Goal: Information Seeking & Learning: Learn about a topic

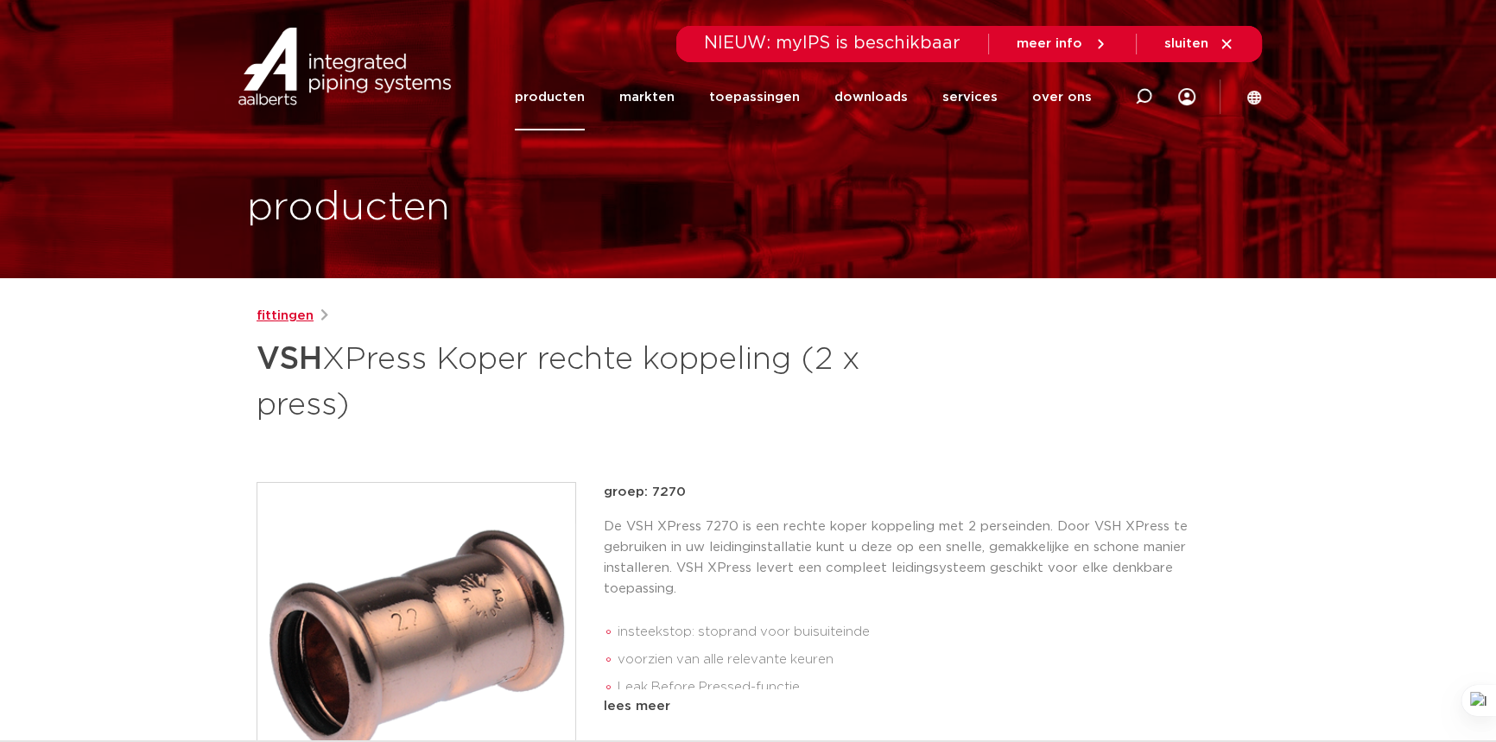
click at [306, 319] on link "fittingen" at bounding box center [284, 316] width 57 height 21
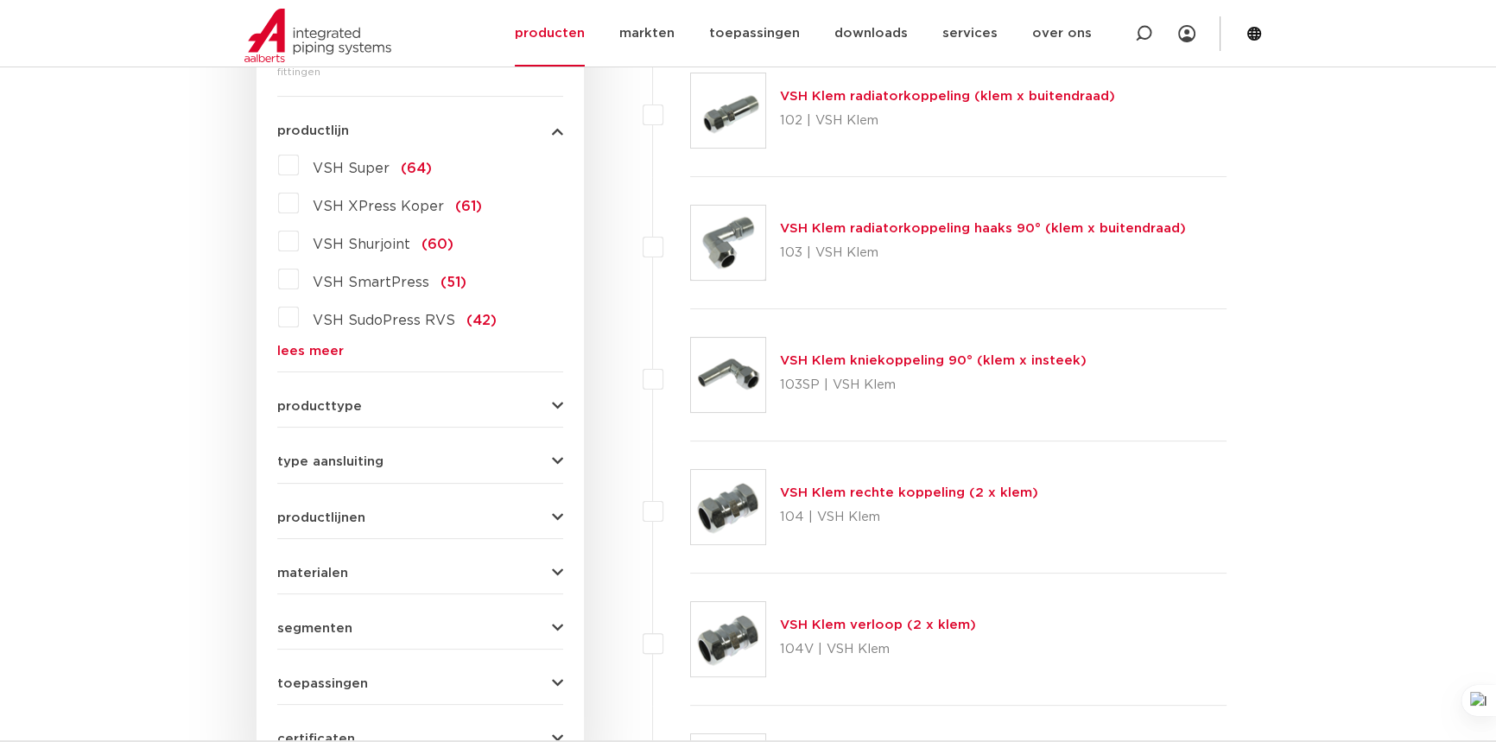
scroll to position [434, 0]
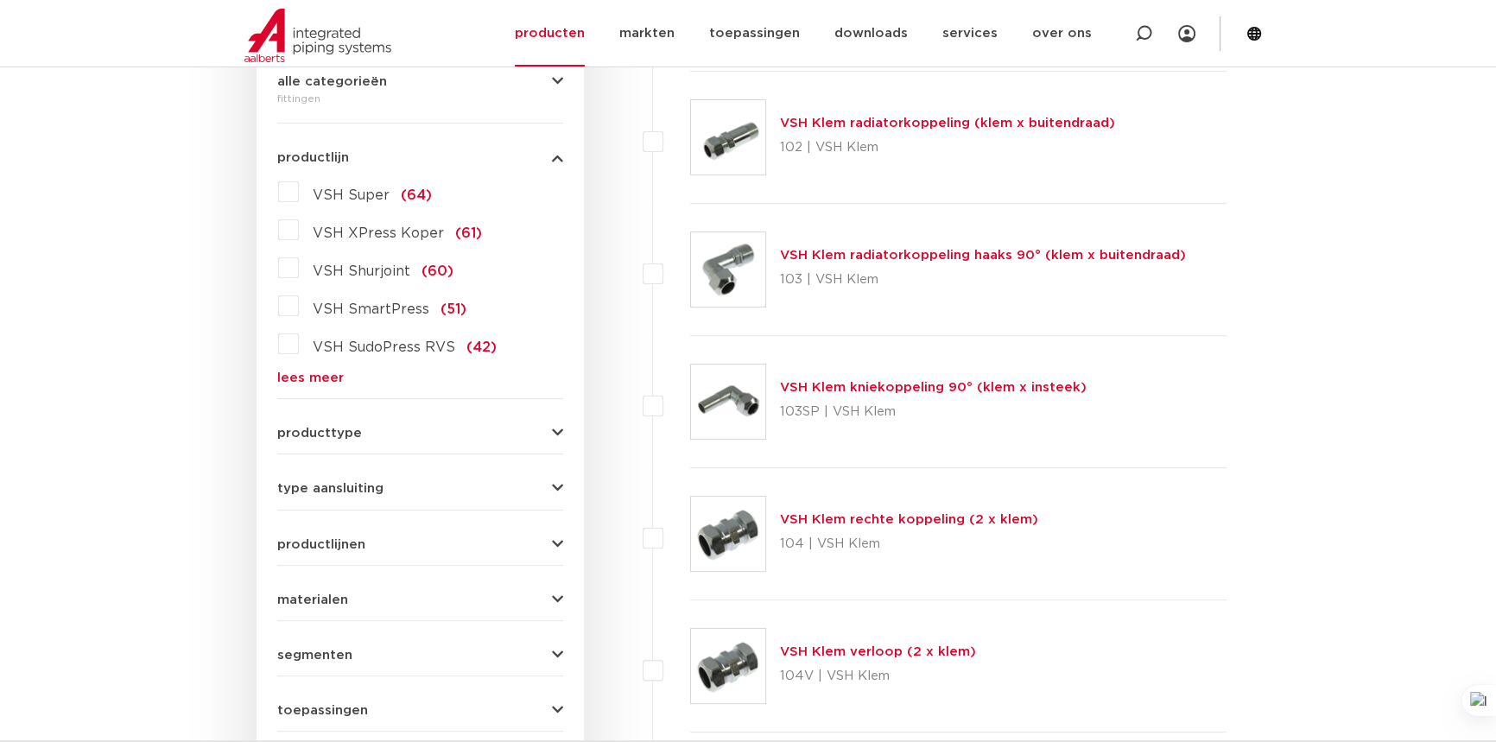
click at [299, 205] on label "VSH Super (64)" at bounding box center [365, 192] width 133 height 28
click at [0, 0] on input "VSH Super (64)" at bounding box center [0, 0] width 0 height 0
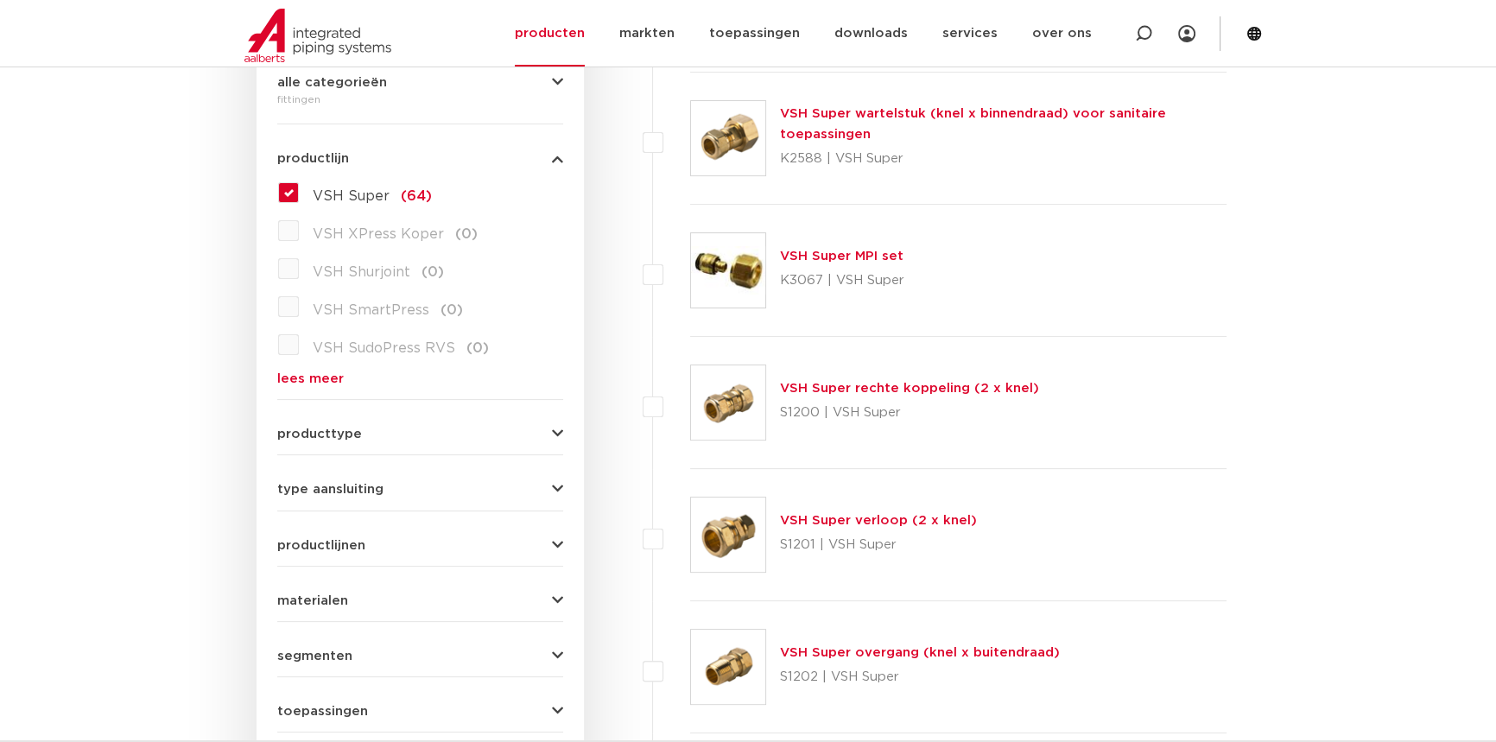
scroll to position [433, 0]
click at [299, 204] on label "VSH Super (64)" at bounding box center [365, 193] width 133 height 28
click at [0, 0] on input "VSH Super (64)" at bounding box center [0, 0] width 0 height 0
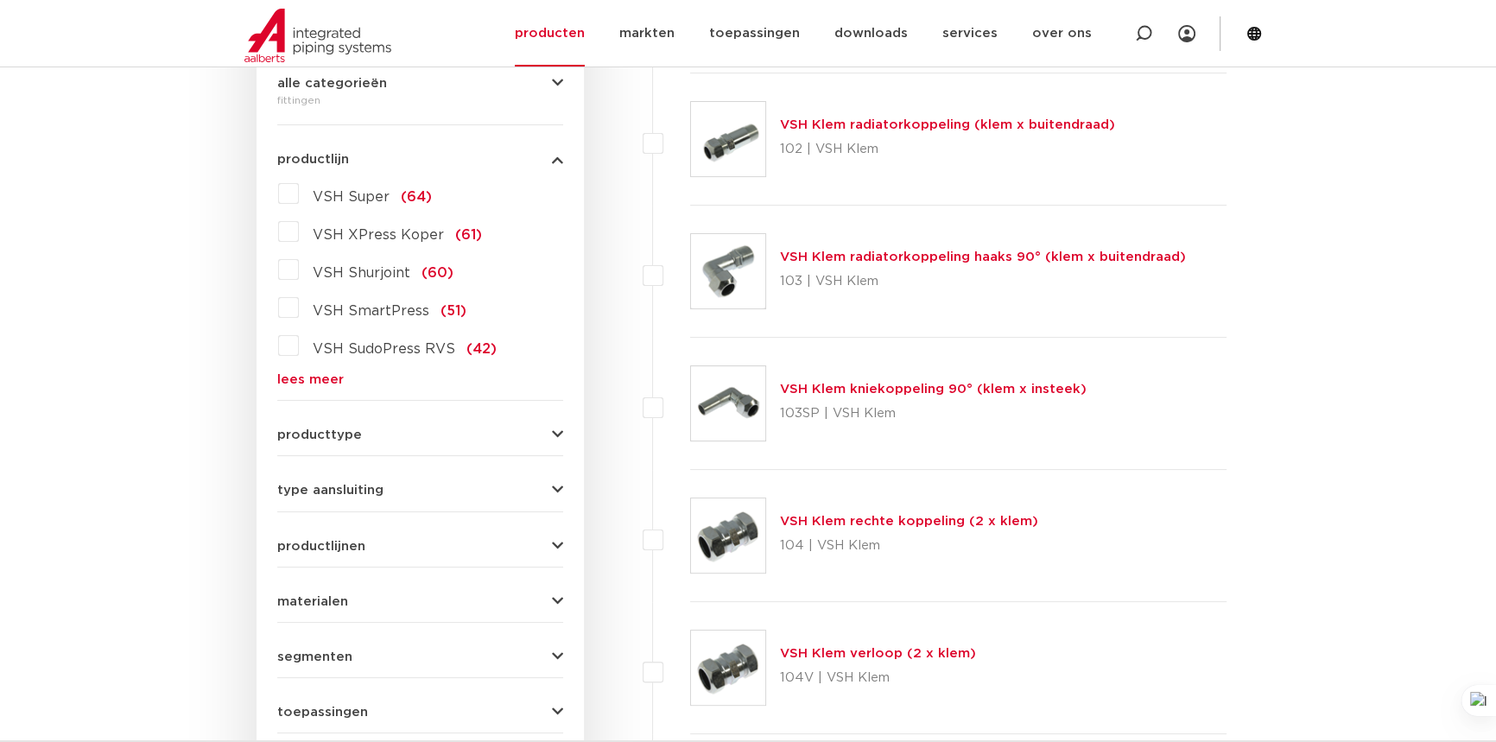
click at [299, 245] on label "VSH XPress Koper (61)" at bounding box center [390, 232] width 183 height 28
click at [0, 0] on input "VSH XPress Koper (61)" at bounding box center [0, 0] width 0 height 0
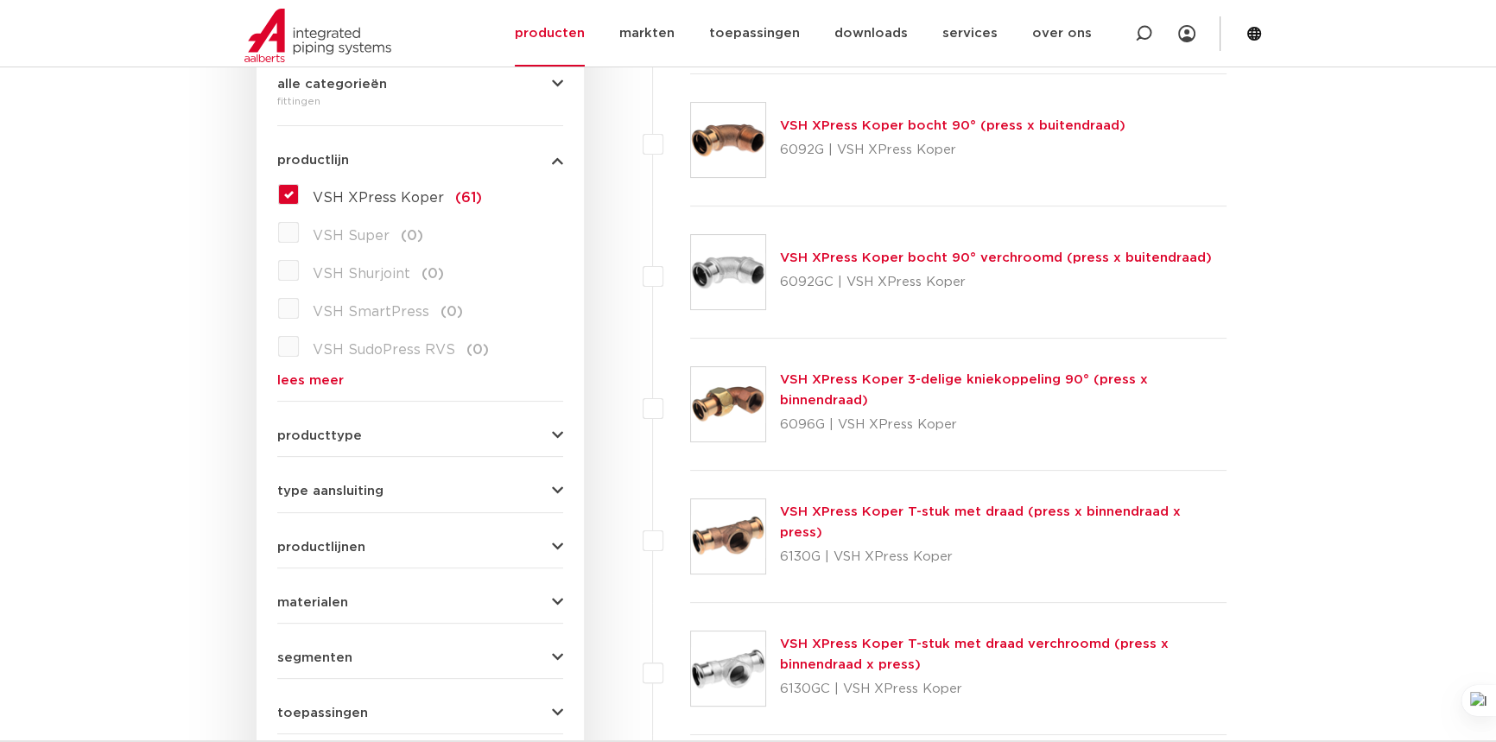
click at [1071, 132] on link "VSH XPress Koper bocht 90° (press x buitendraad)" at bounding box center [952, 125] width 345 height 13
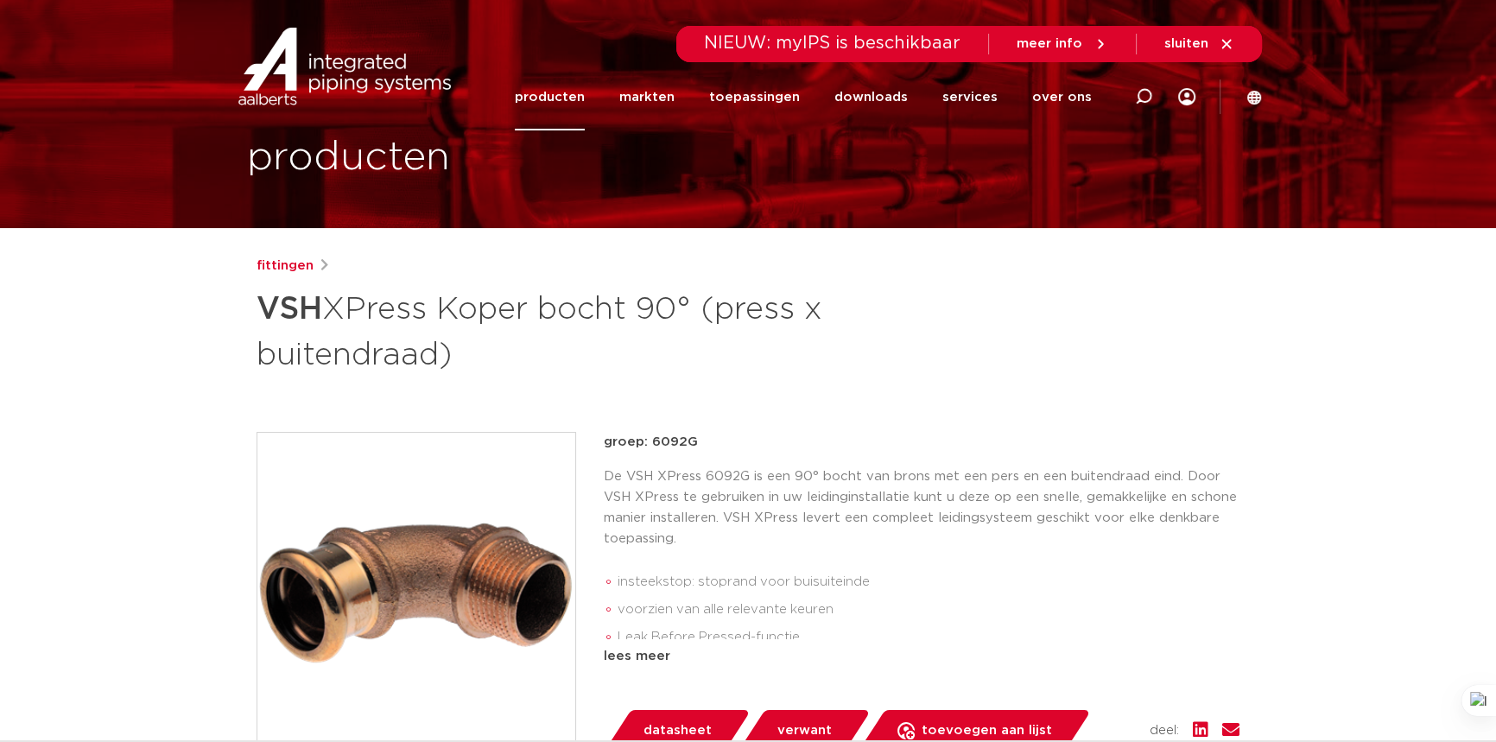
scroll to position [78, 0]
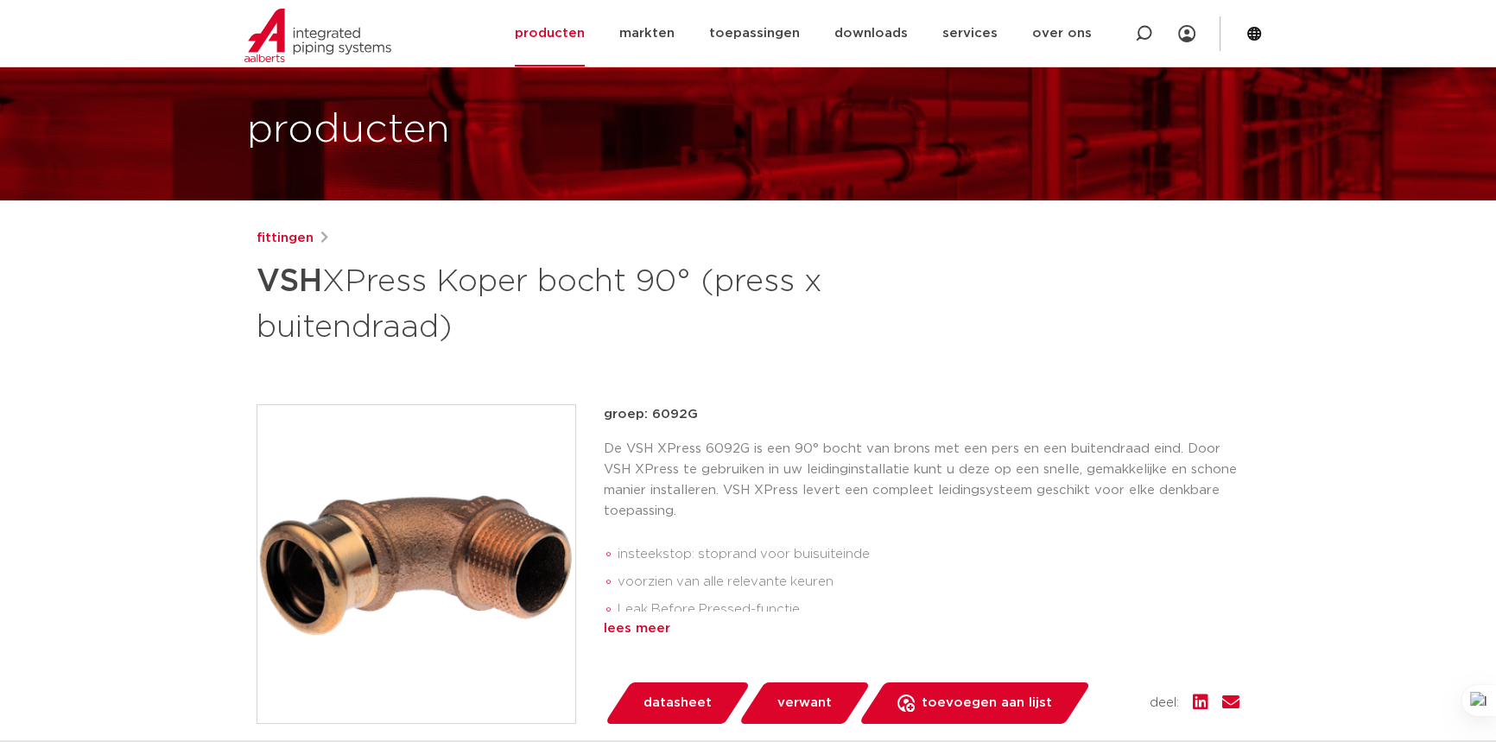
click at [653, 639] on div "lees meer" at bounding box center [922, 628] width 636 height 21
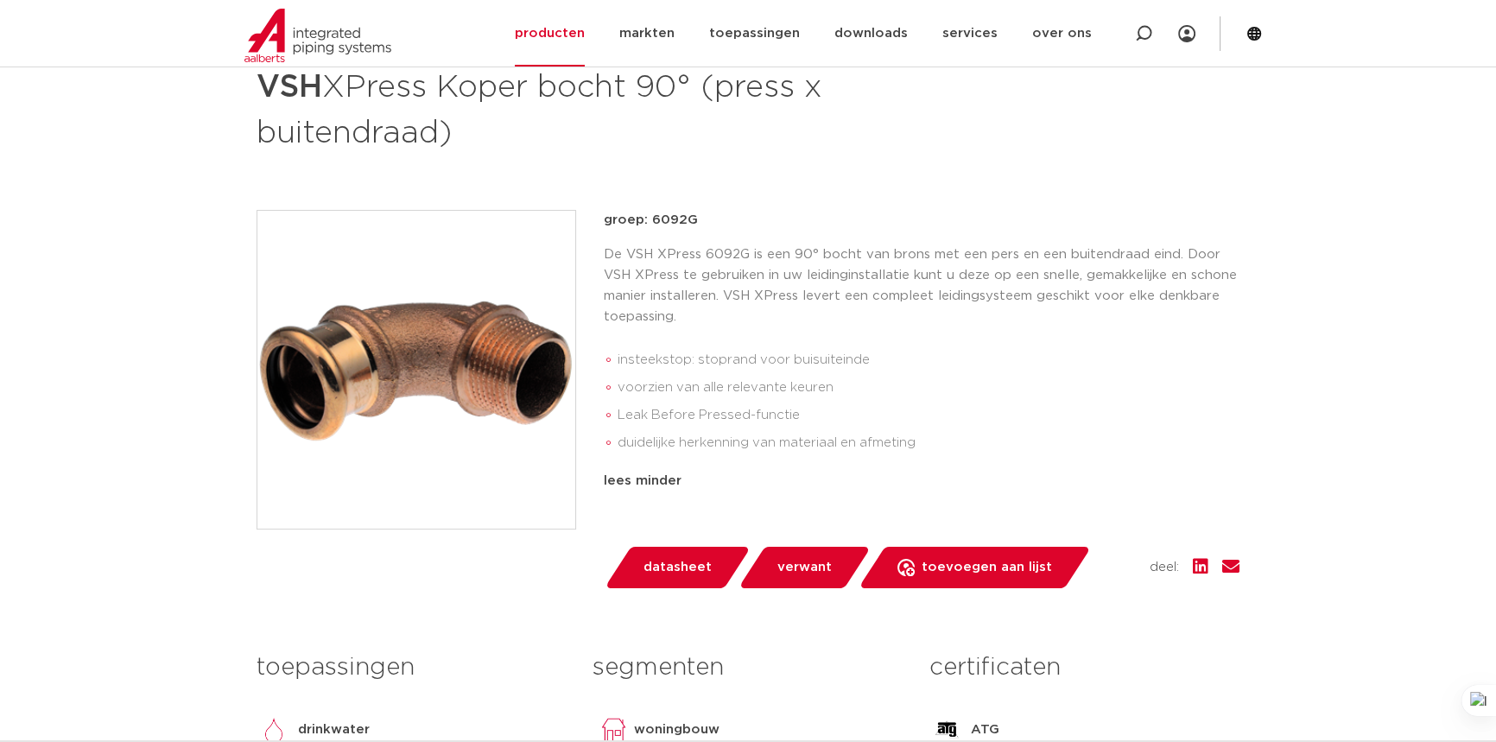
scroll to position [235, 0]
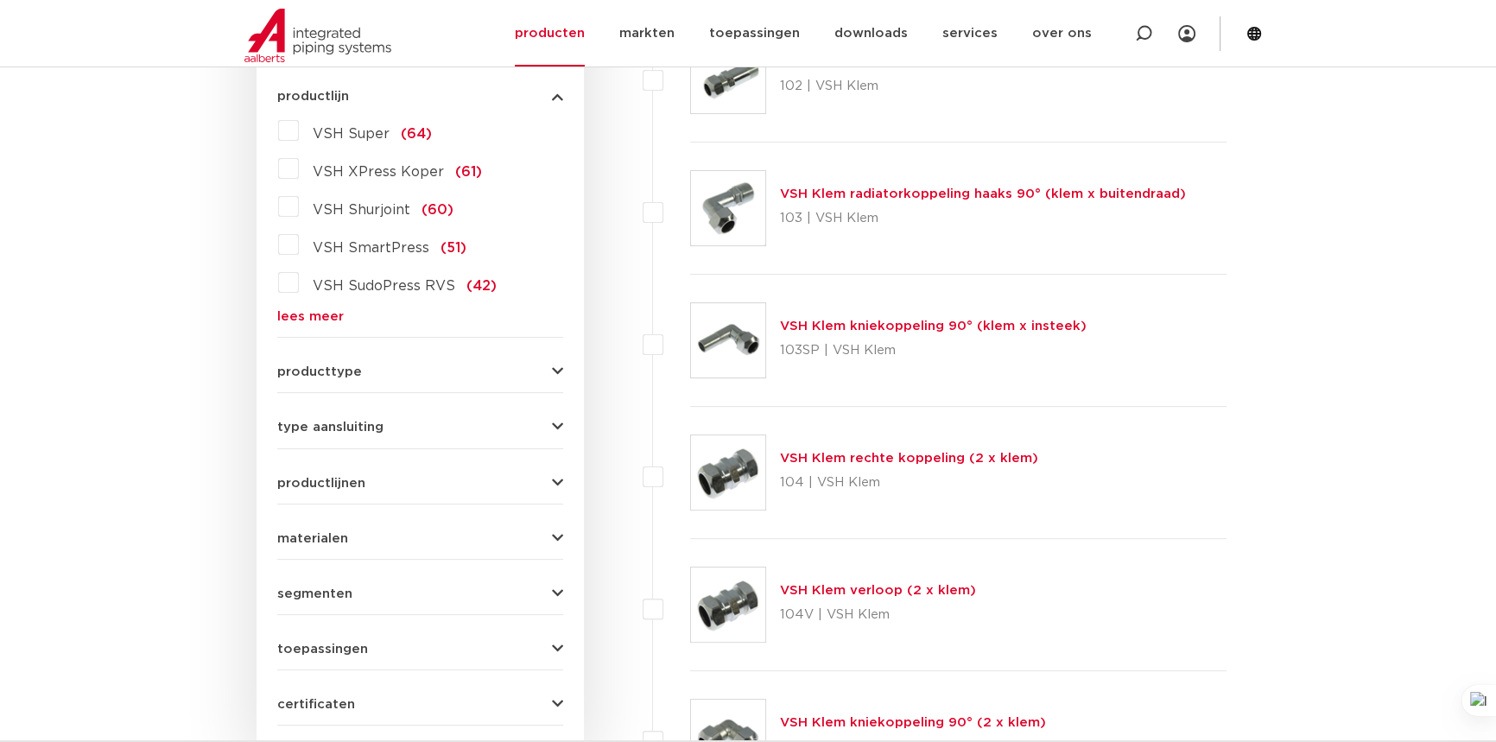
click at [338, 323] on link "lees meer" at bounding box center [420, 316] width 286 height 13
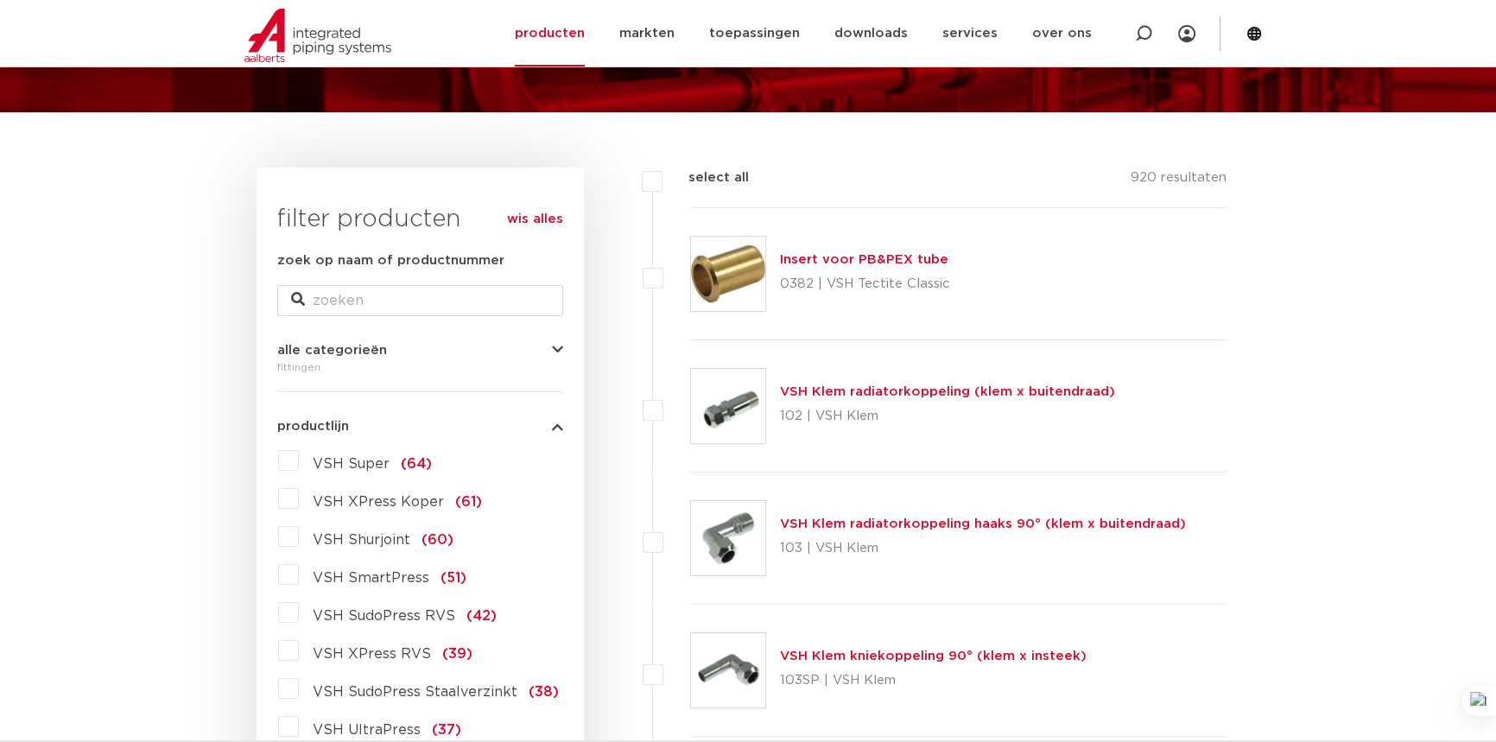
scroll to position [104, 0]
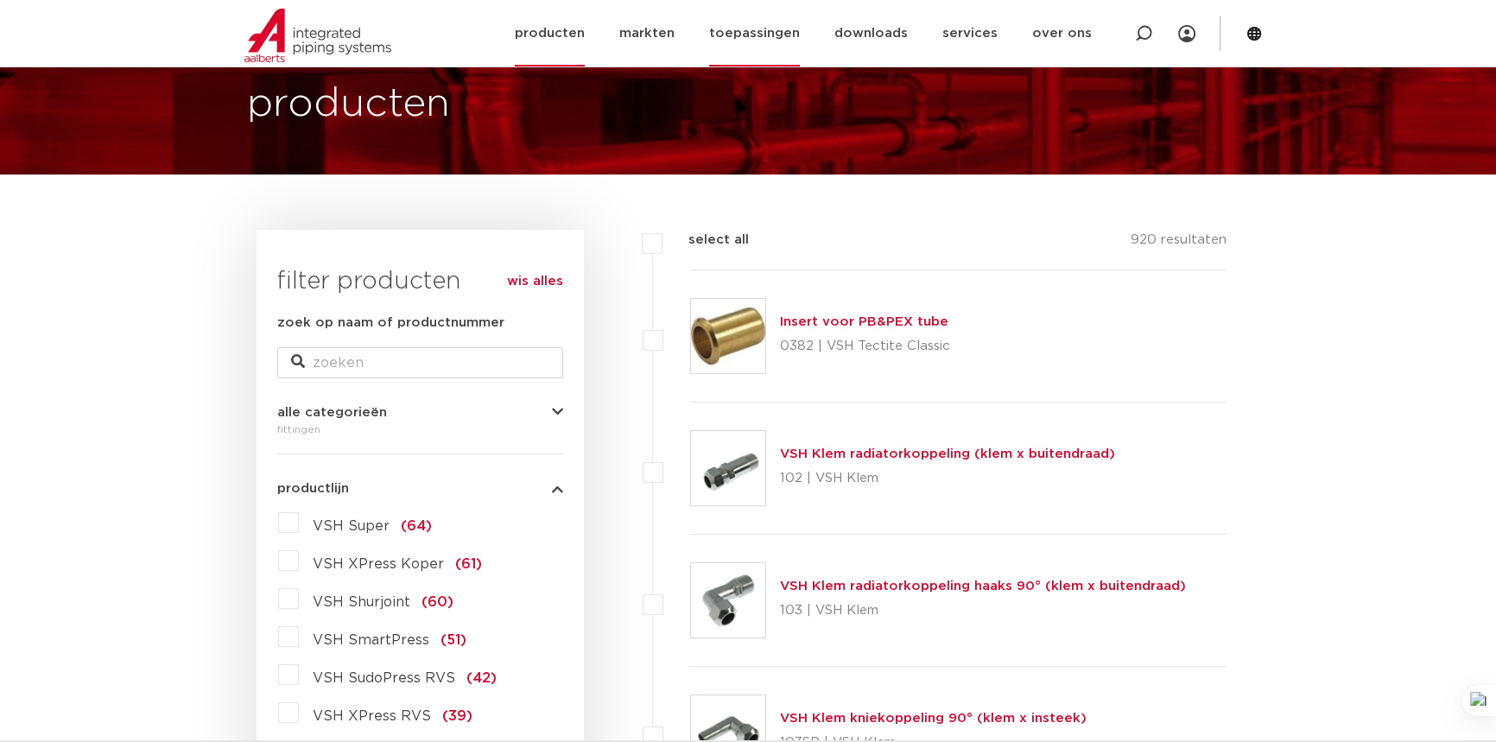
click at [764, 25] on link "toepassingen" at bounding box center [754, 33] width 91 height 66
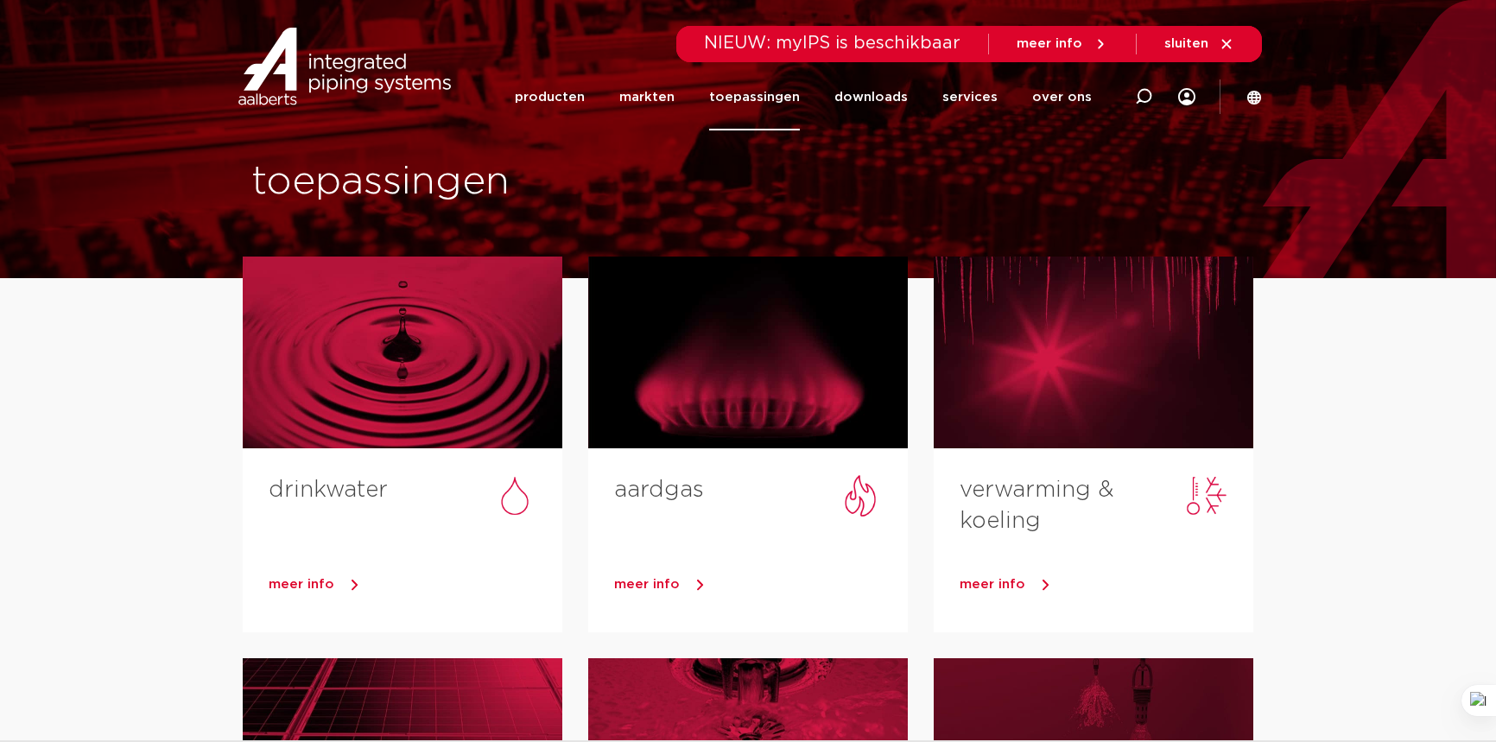
click at [362, 337] on div at bounding box center [403, 352] width 320 height 192
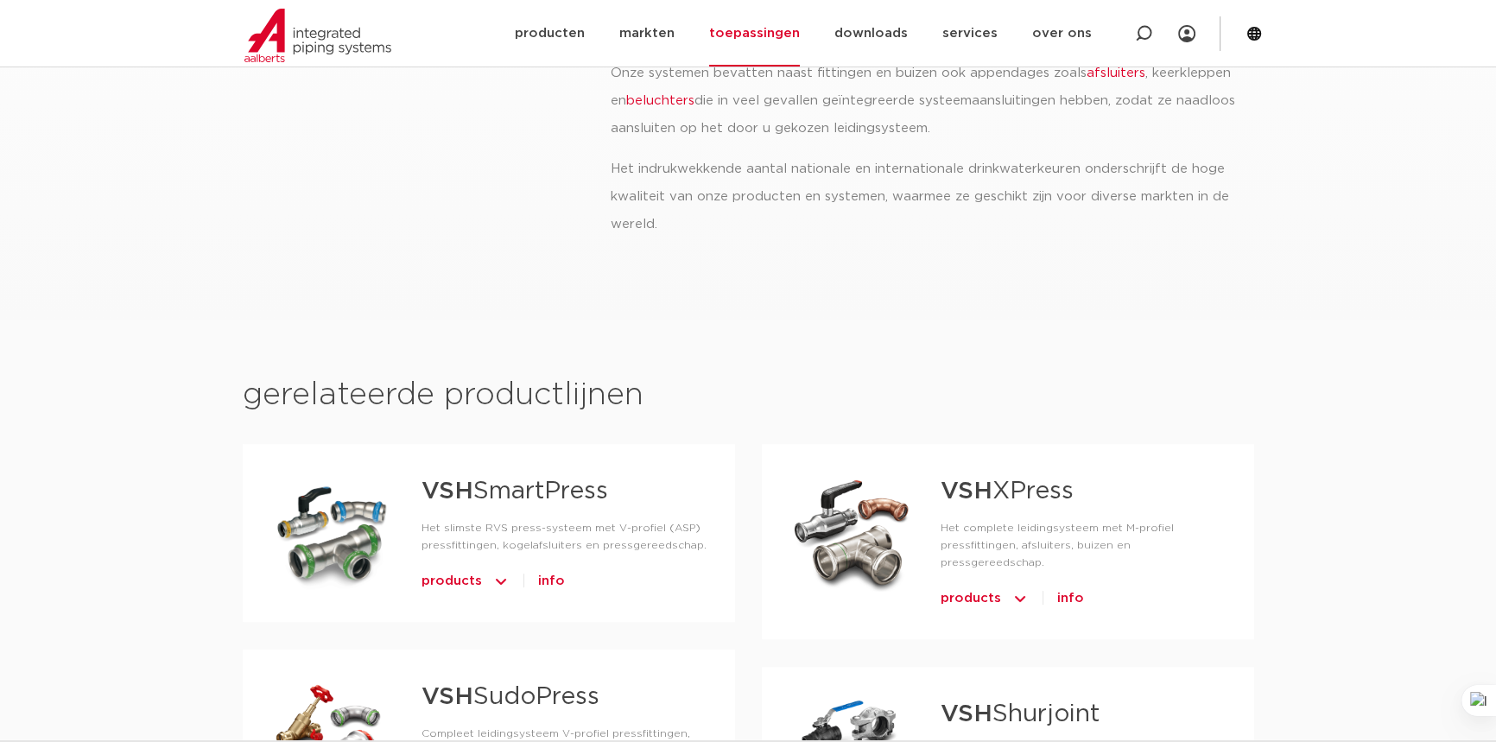
scroll to position [706, 0]
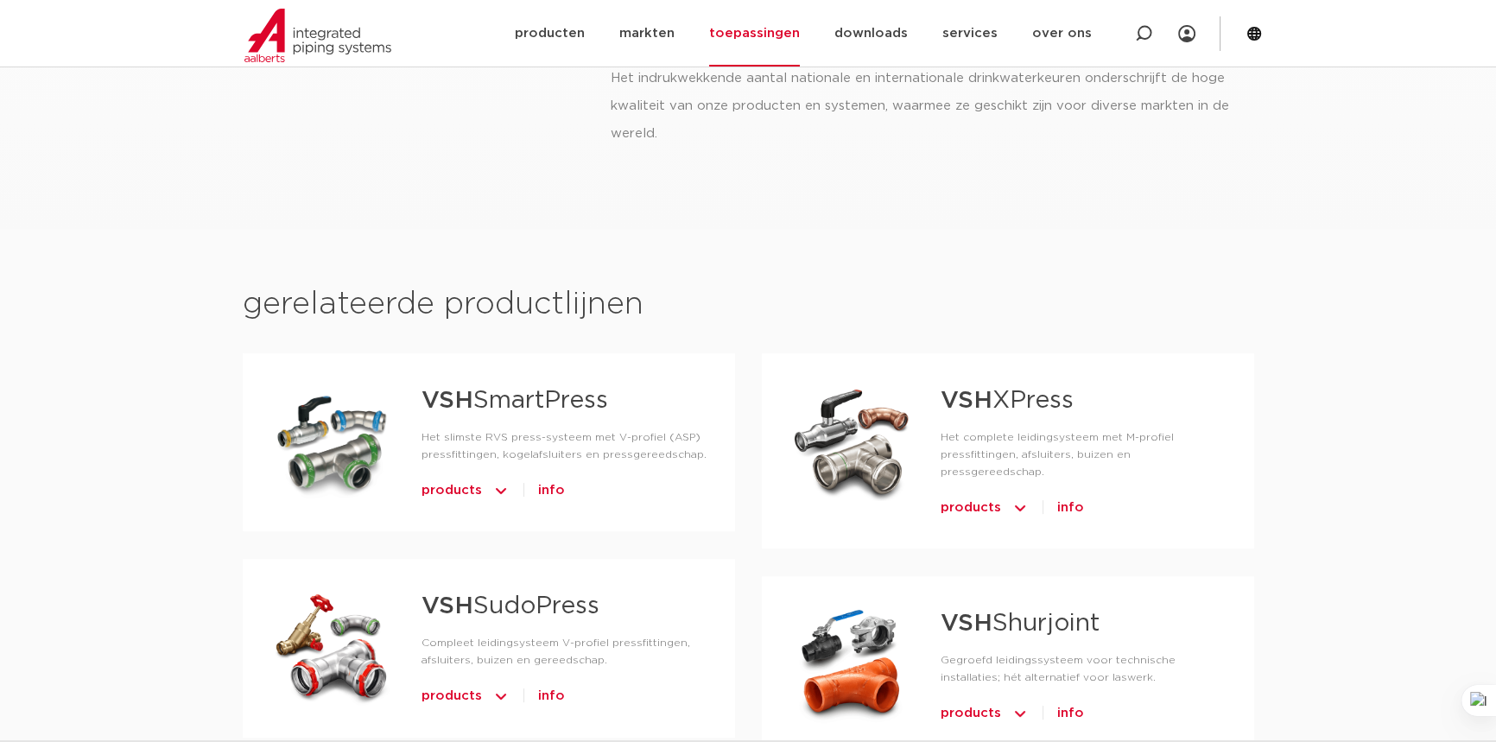
click at [541, 490] on span "info" at bounding box center [551, 491] width 27 height 28
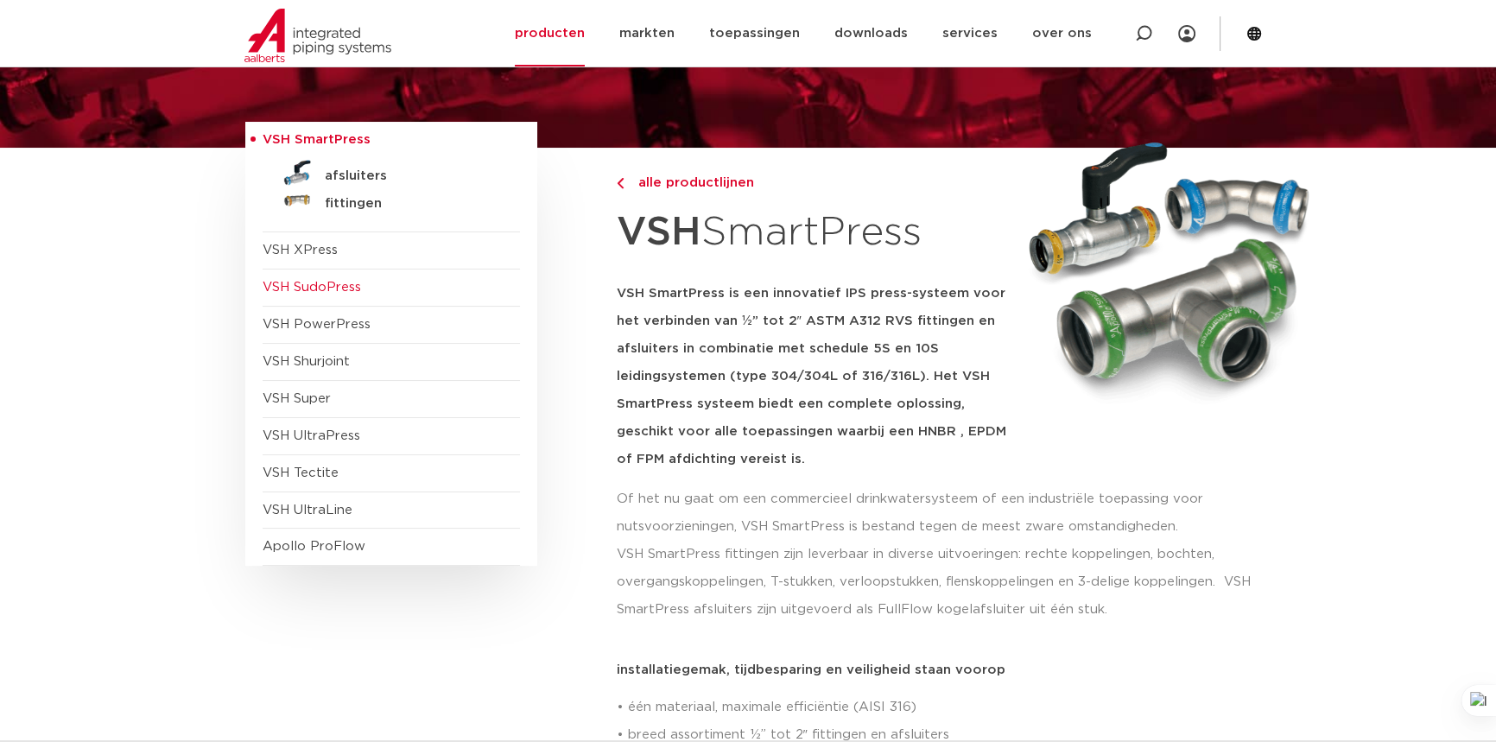
scroll to position [78, 0]
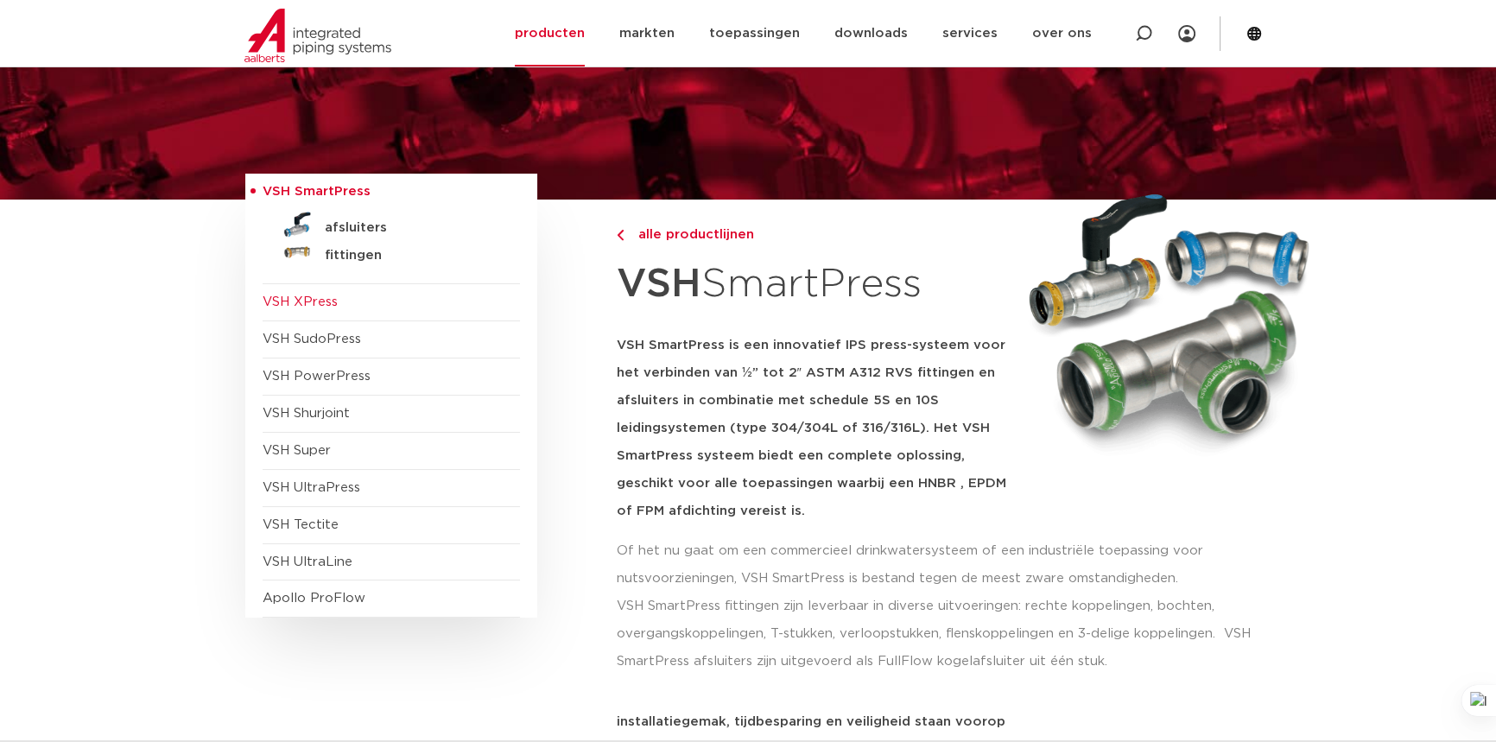
click at [324, 296] on span "VSH XPress" at bounding box center [300, 301] width 75 height 13
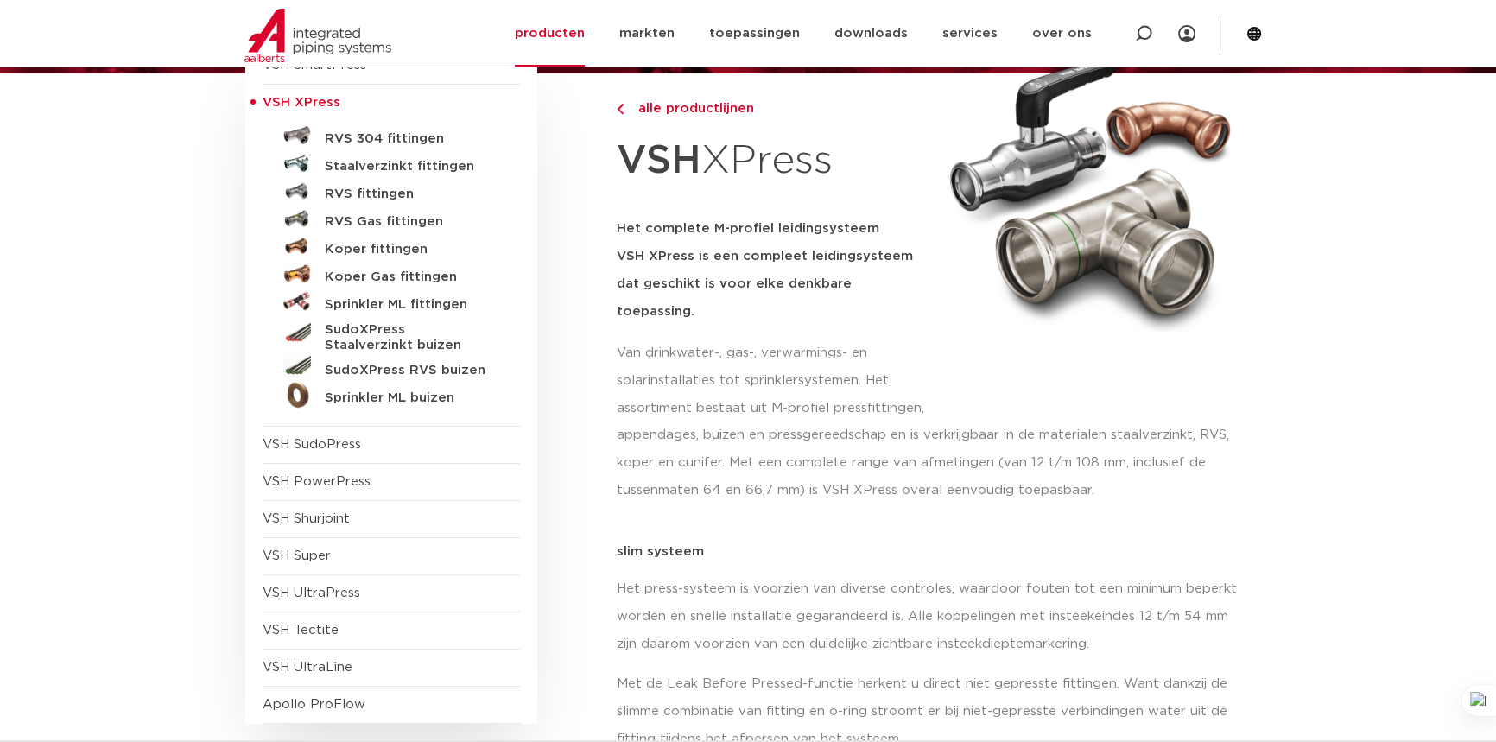
scroll to position [156, 0]
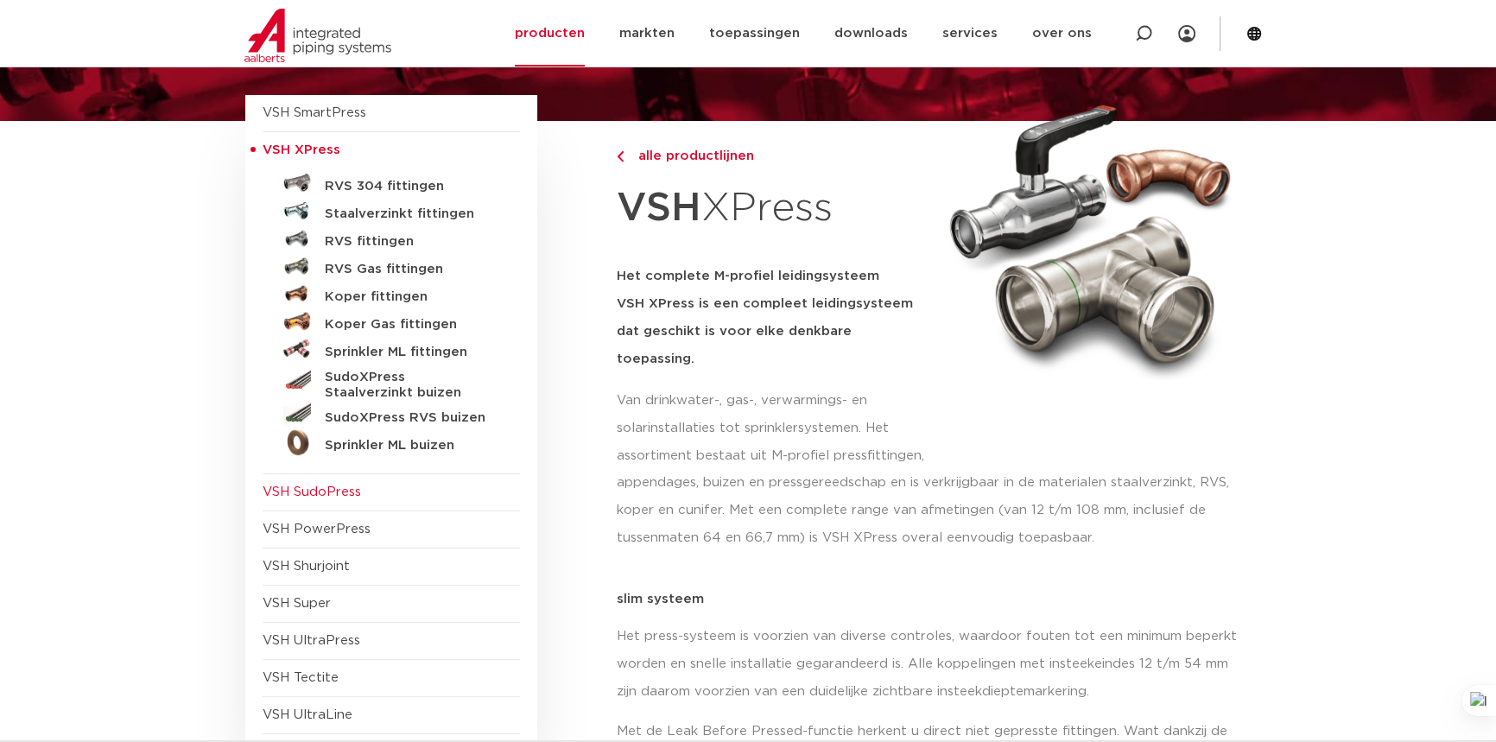
click at [338, 490] on span "VSH SudoPress" at bounding box center [312, 491] width 98 height 13
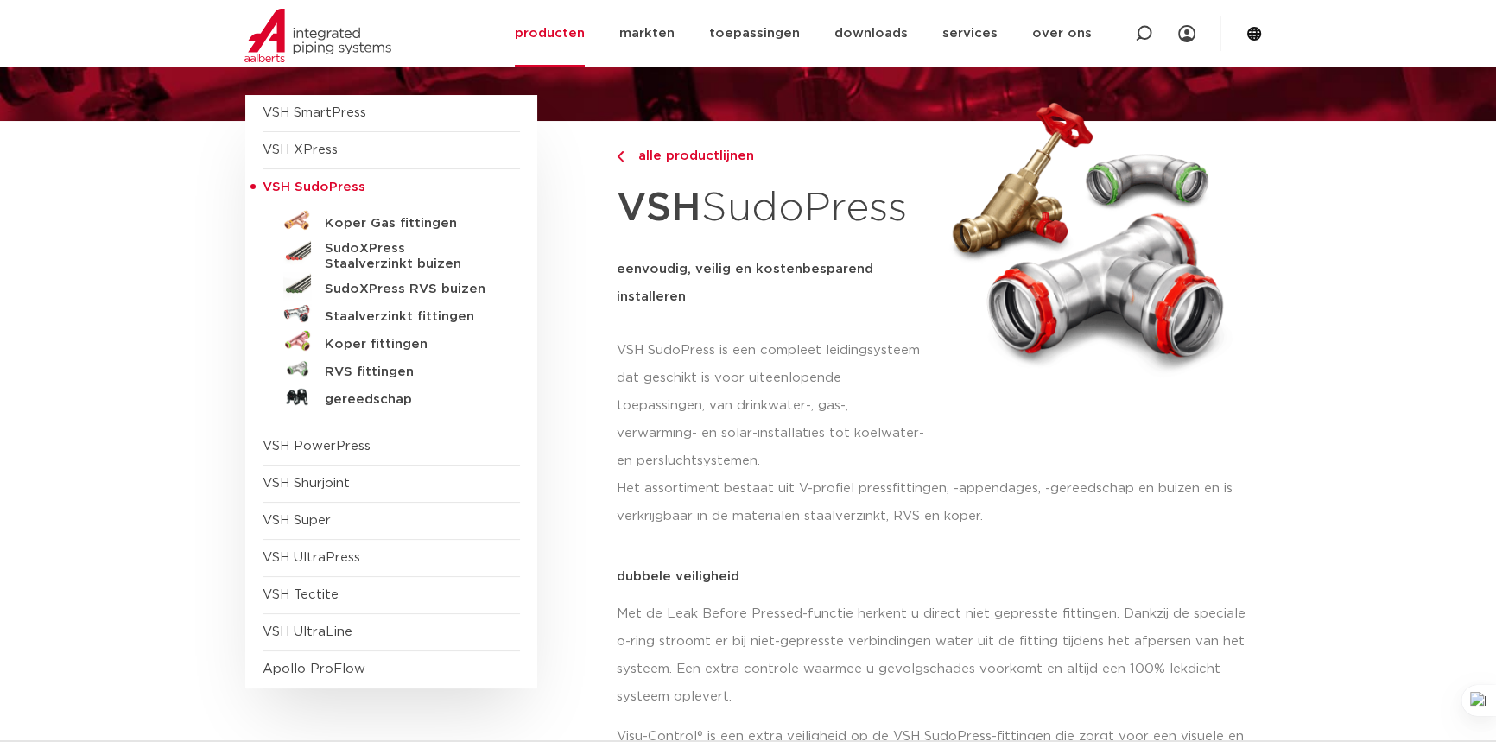
scroll to position [78, 0]
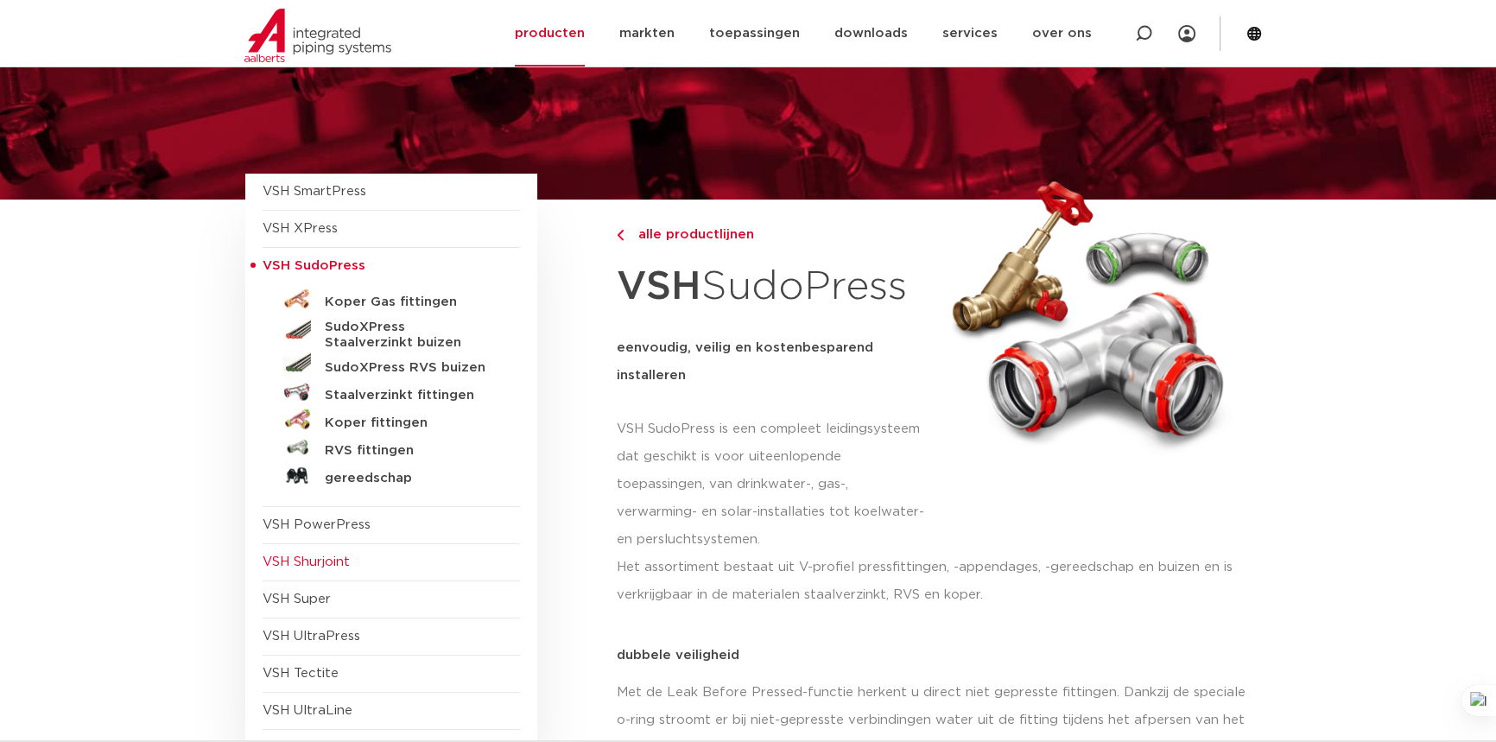
click at [353, 555] on span "VSH Shurjoint" at bounding box center [391, 562] width 257 height 37
click at [336, 558] on span "VSH Shurjoint" at bounding box center [306, 561] width 87 height 13
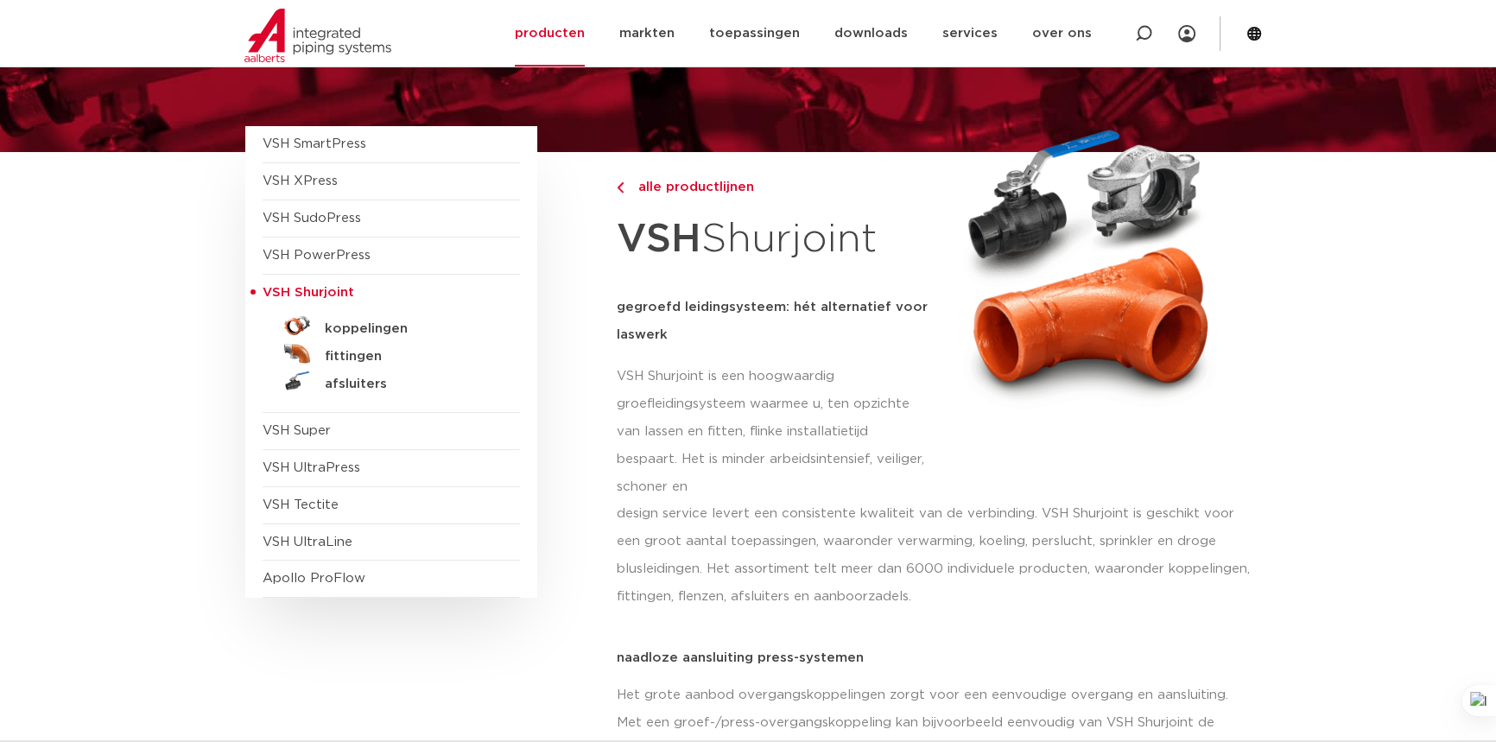
scroll to position [156, 0]
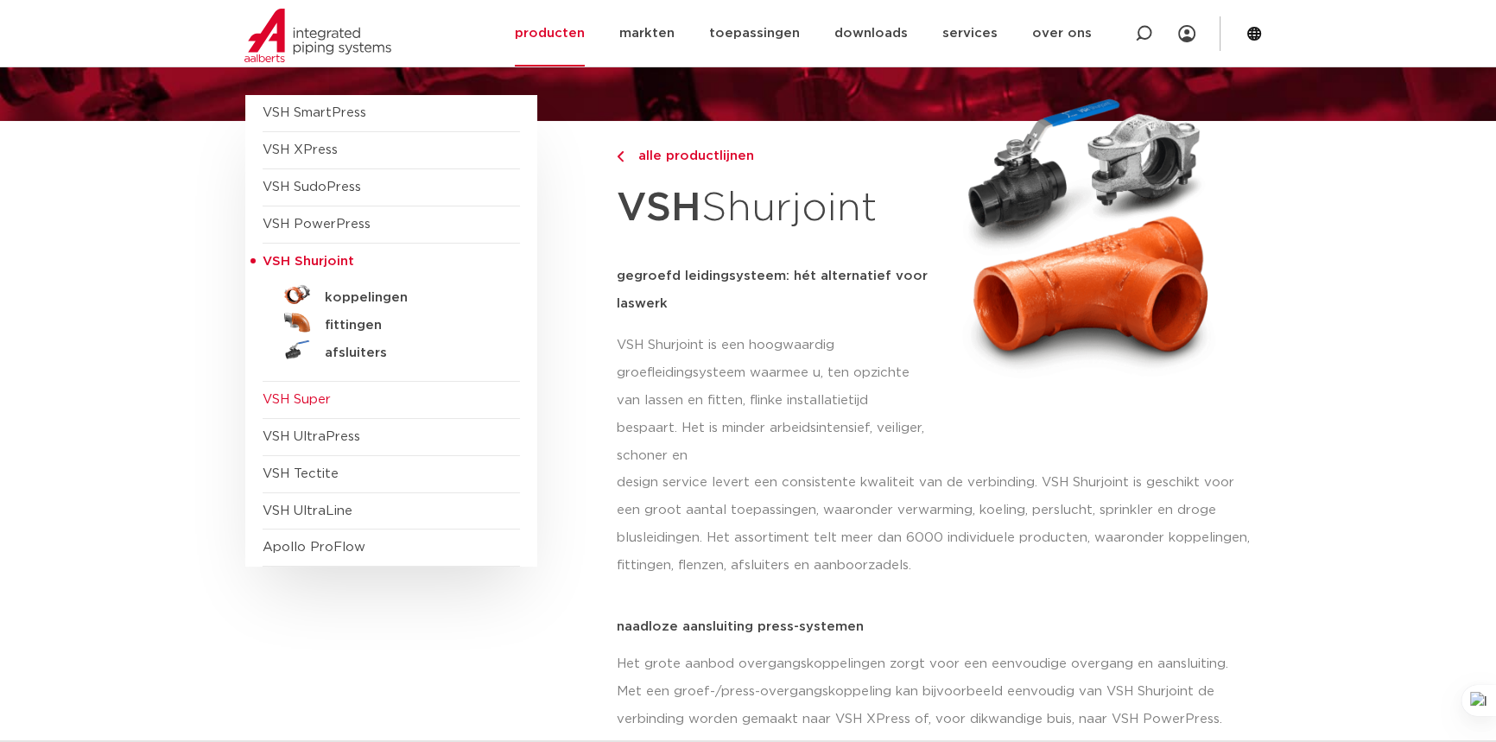
click at [323, 393] on span "VSH Super" at bounding box center [297, 399] width 68 height 13
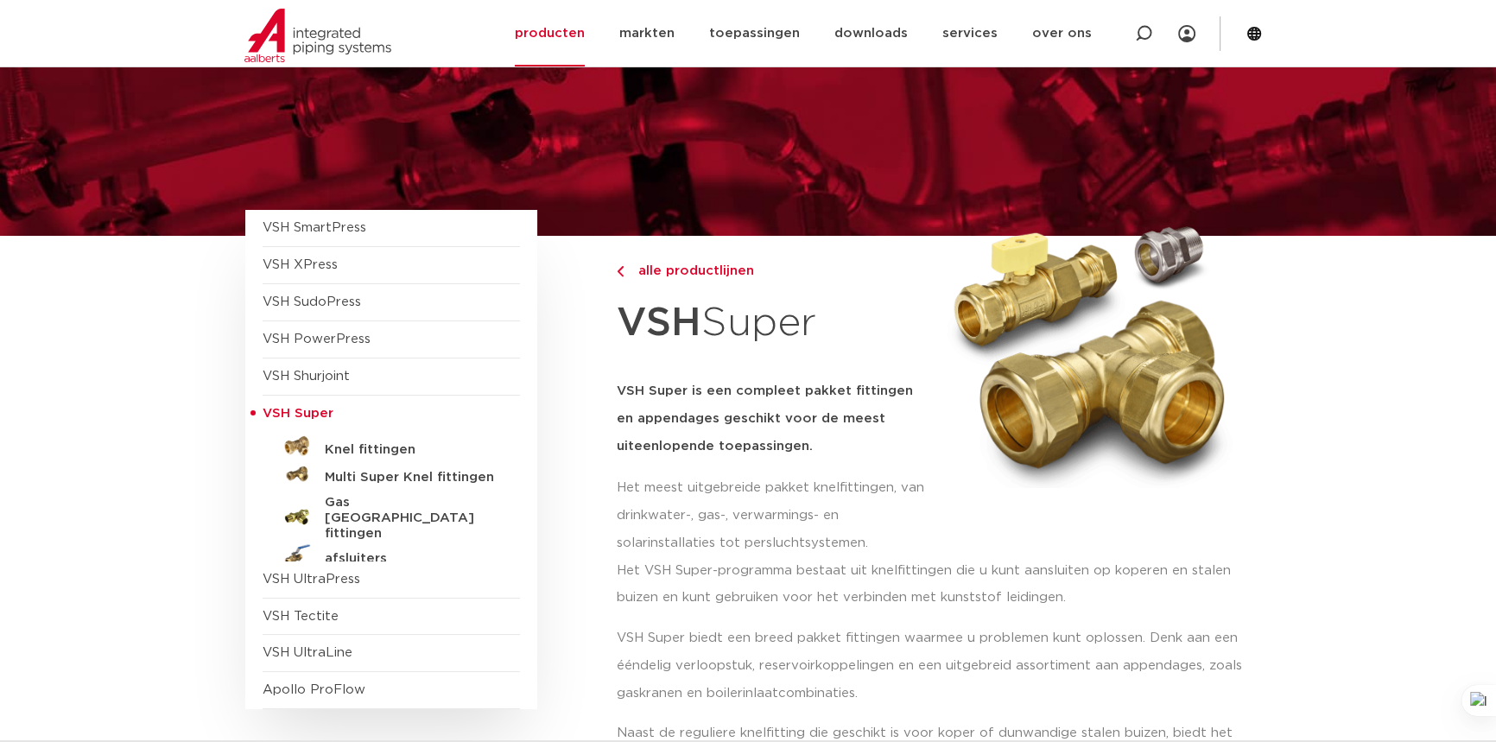
scroll to position [78, 0]
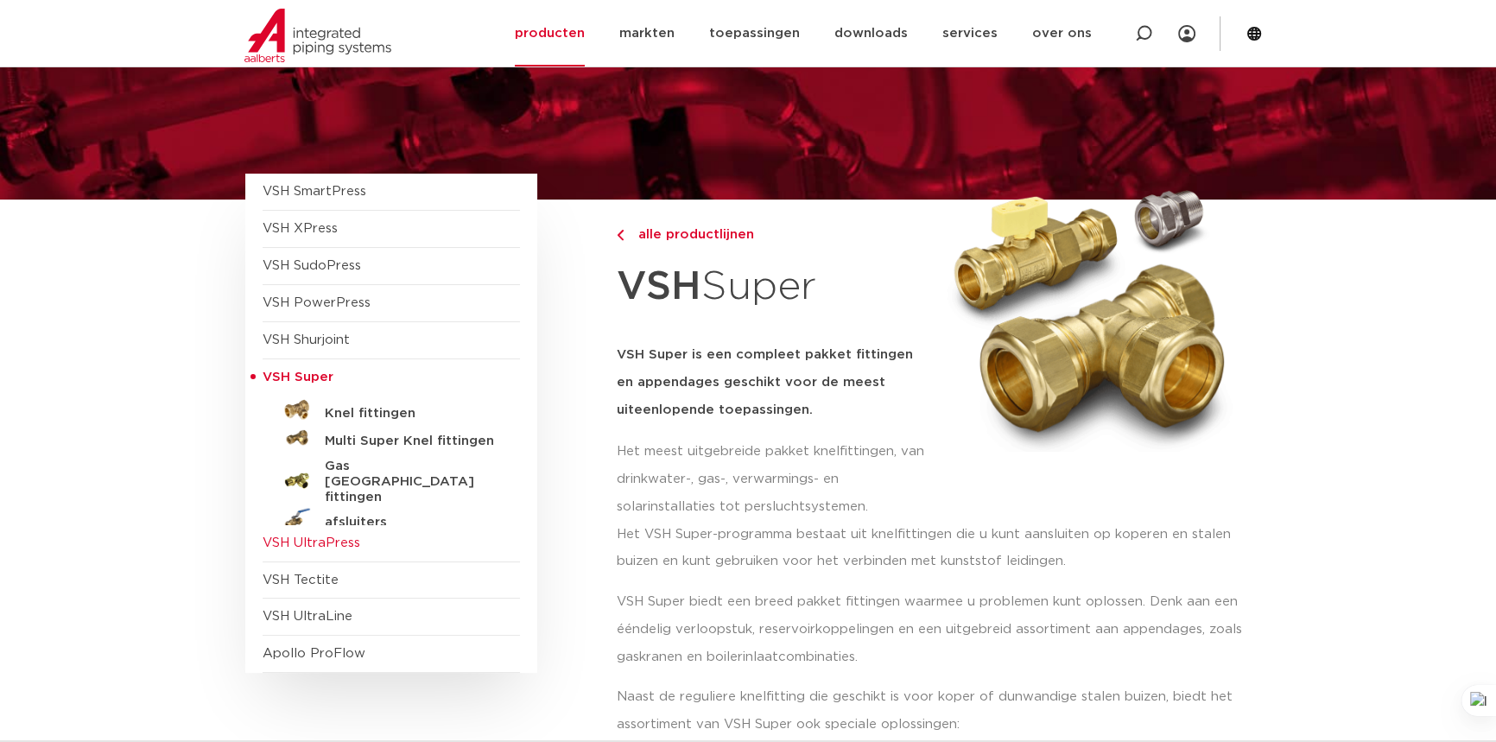
click at [340, 536] on span "VSH UltraPress" at bounding box center [312, 542] width 98 height 13
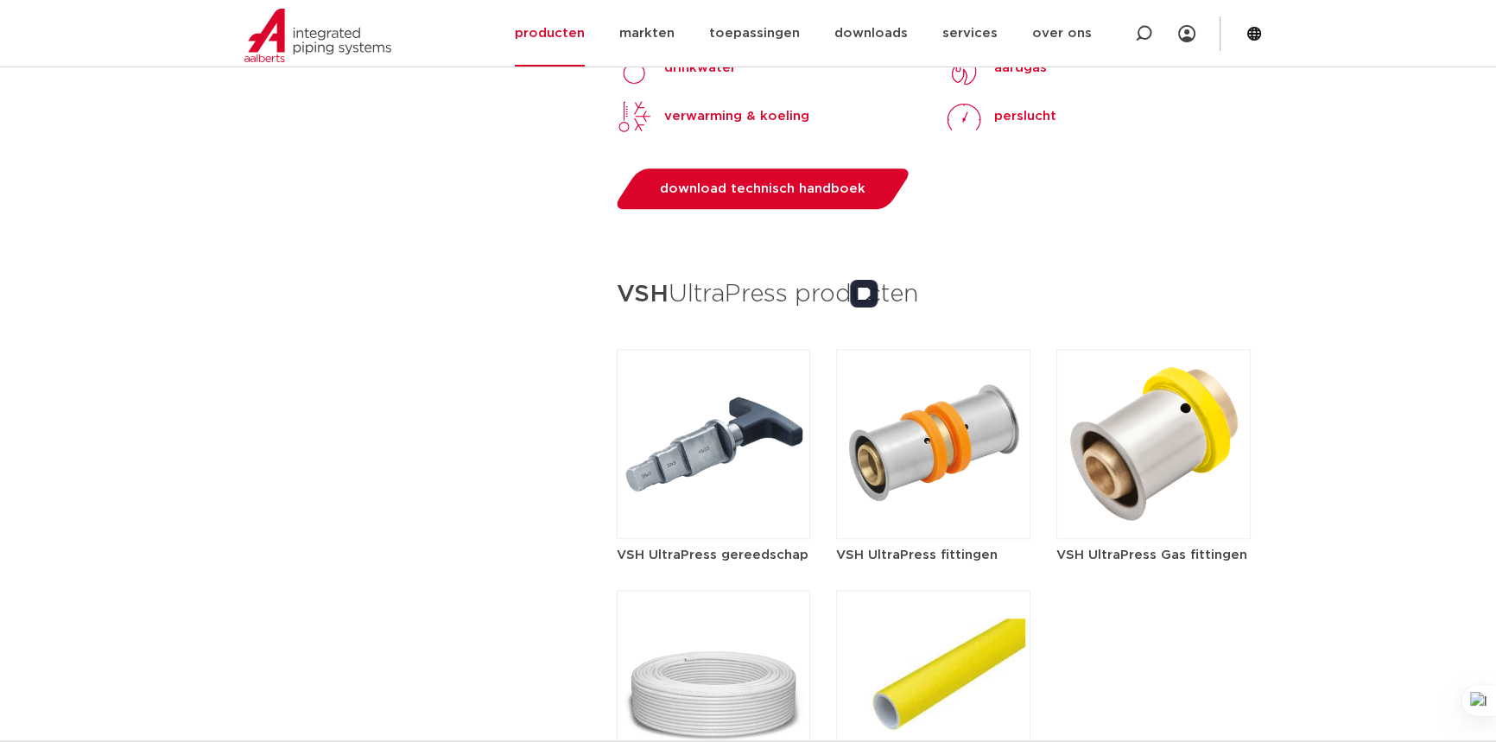
scroll to position [2119, 0]
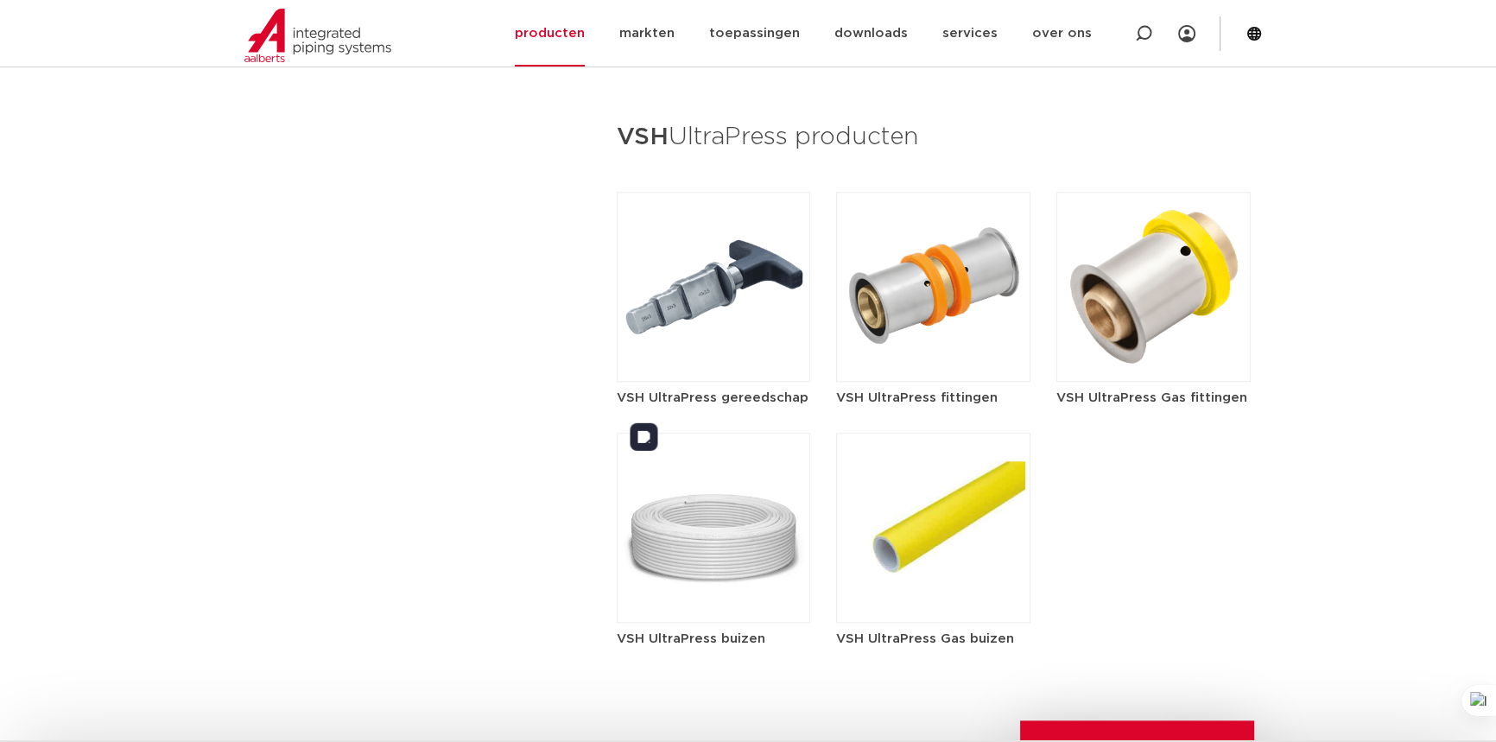
click at [744, 494] on img at bounding box center [714, 528] width 194 height 190
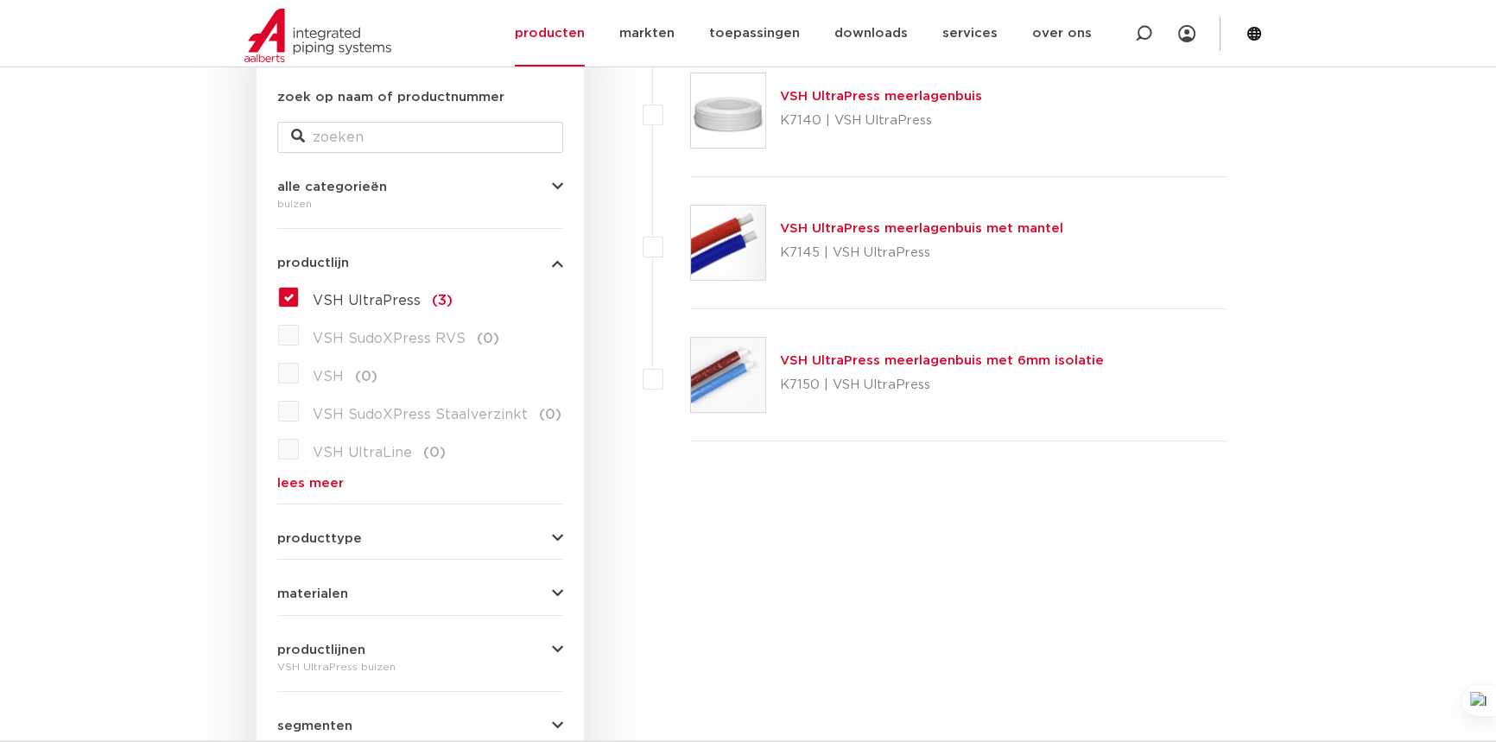
scroll to position [339, 0]
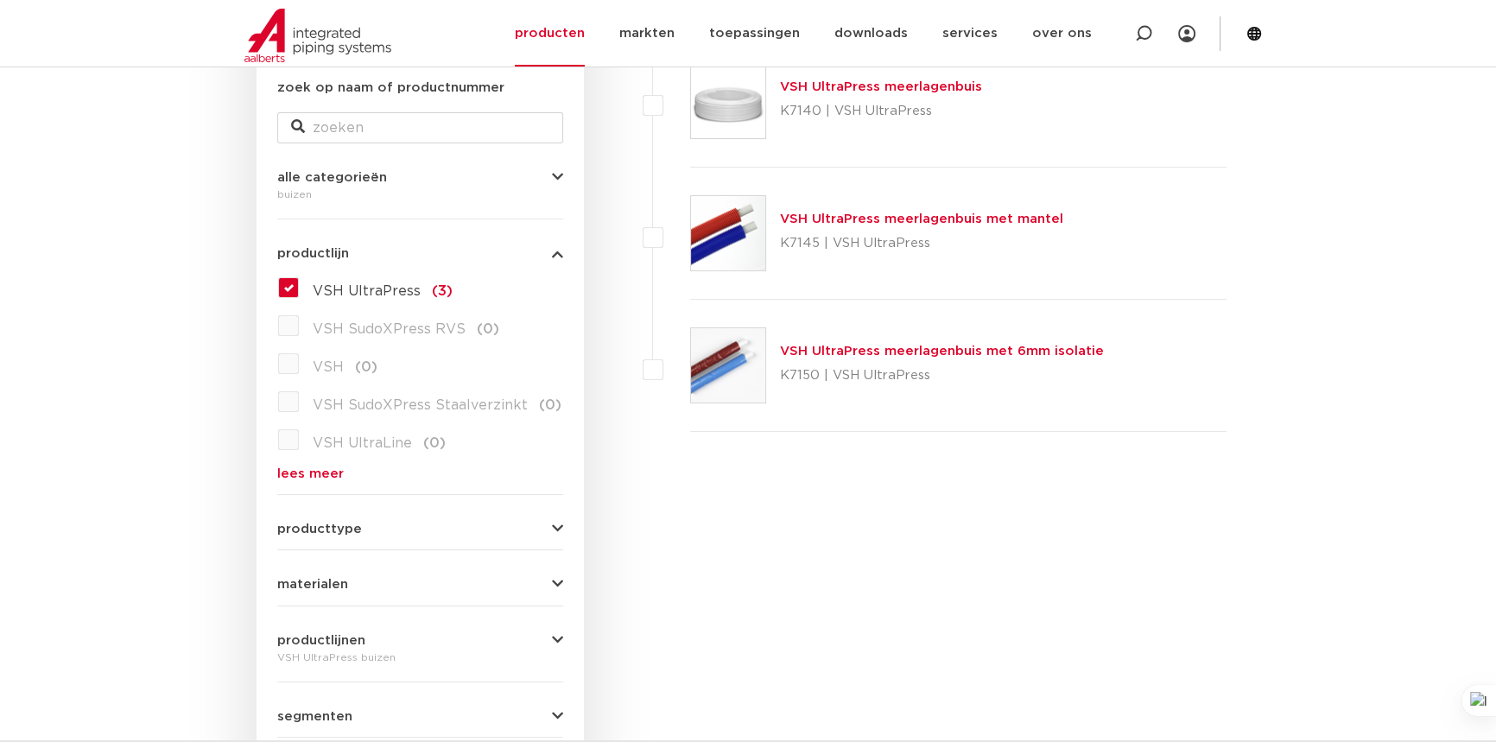
click at [858, 89] on link "VSH UltraPress meerlagenbuis" at bounding box center [881, 86] width 202 height 13
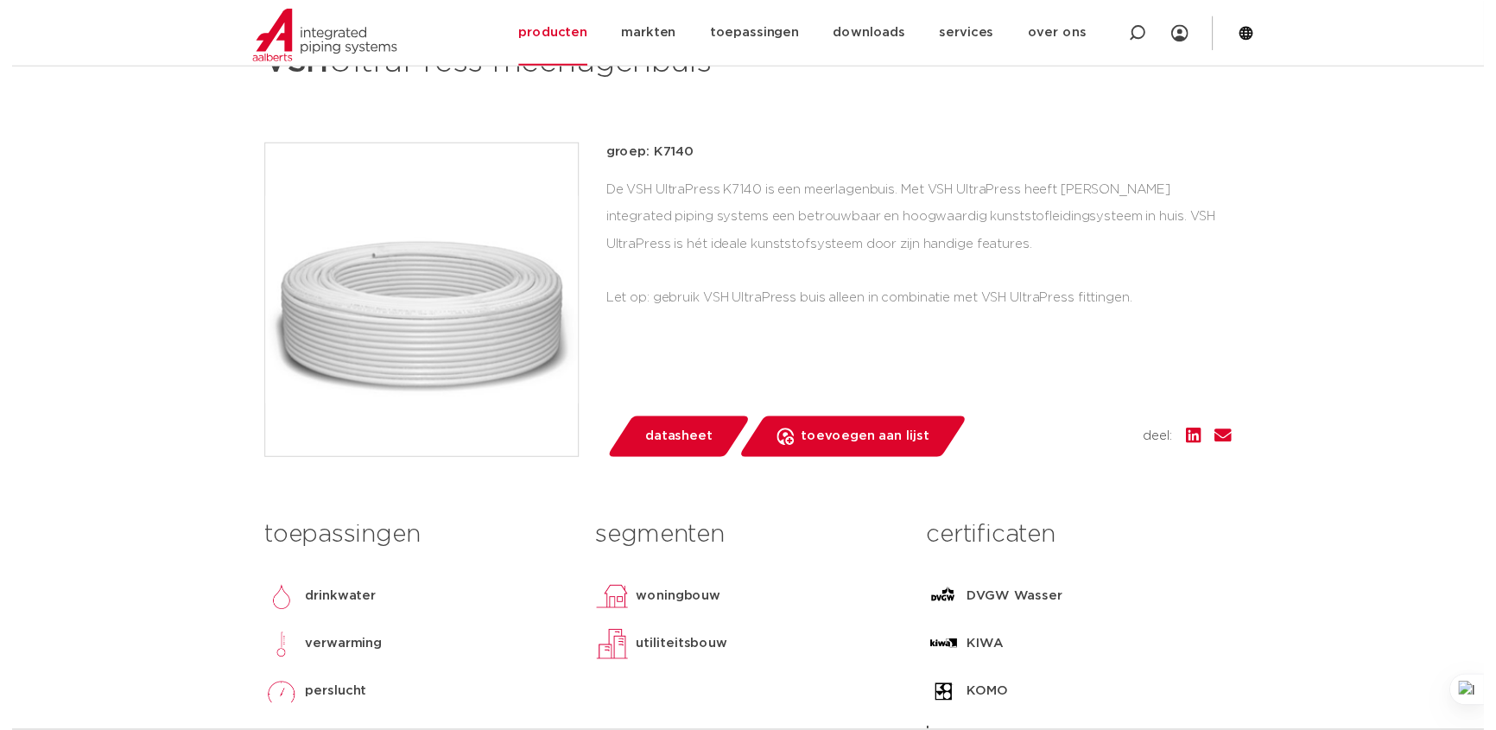
scroll to position [471, 0]
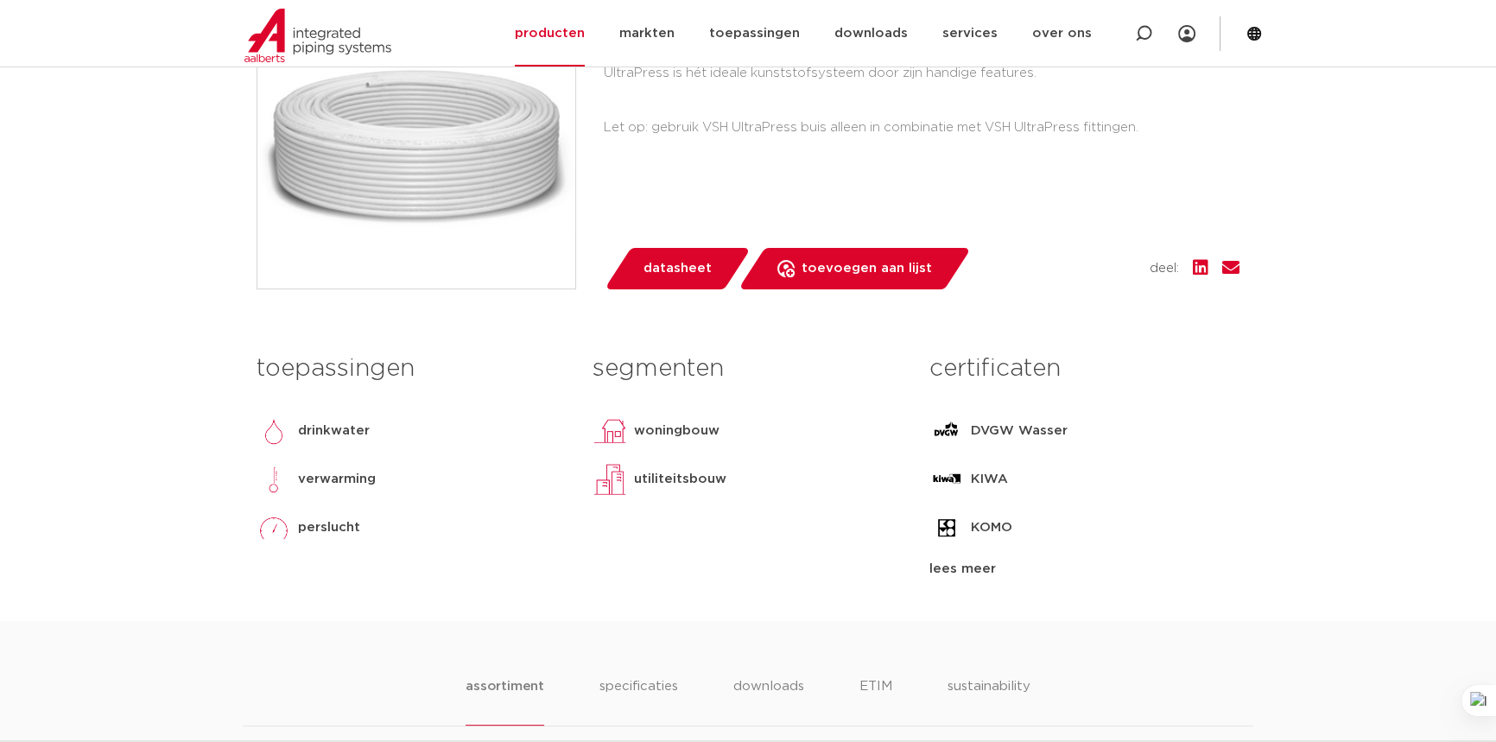
click at [712, 282] on span "datasheet" at bounding box center [677, 269] width 68 height 28
